Goal: Find specific page/section: Find specific page/section

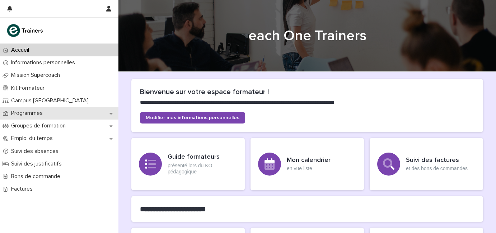
click at [40, 112] on p "Programmes" at bounding box center [28, 113] width 40 height 7
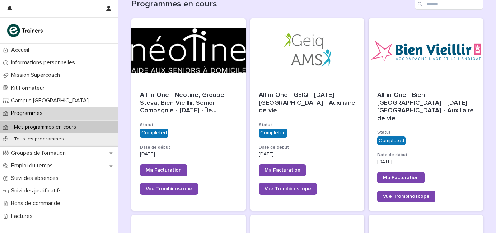
scroll to position [101, 0]
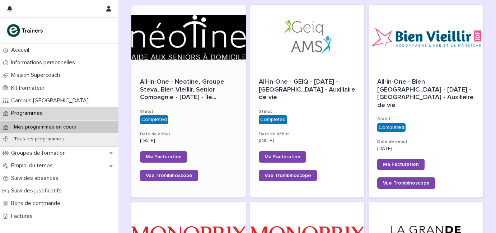
click at [188, 46] on div at bounding box center [188, 37] width 114 height 65
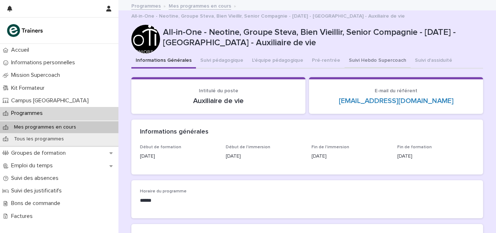
click at [349, 58] on button "Suivi Hebdo Supercoach" at bounding box center [377, 60] width 66 height 15
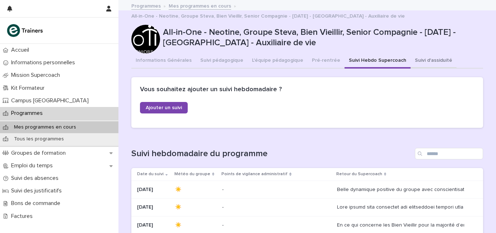
click at [413, 64] on button "Suivi d'assiduité" at bounding box center [433, 60] width 46 height 15
